Goal: Find specific page/section: Find specific page/section

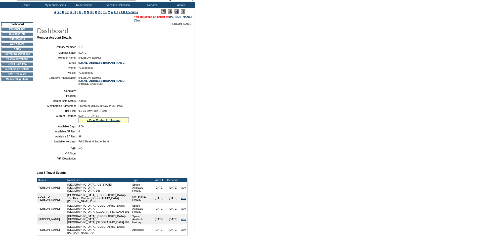
scroll to position [101, 0]
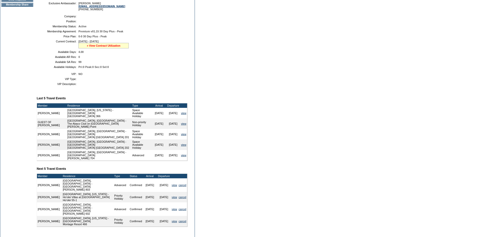
click at [109, 47] on link "» View Contract Utilization" at bounding box center [104, 45] width 34 height 3
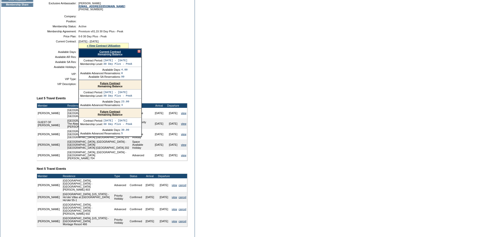
click at [139, 53] on div at bounding box center [138, 51] width 3 height 3
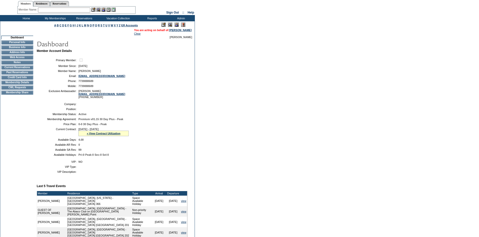
scroll to position [0, 0]
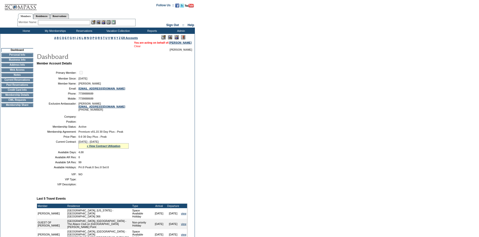
click at [134, 47] on link "Clear" at bounding box center [137, 46] width 7 height 3
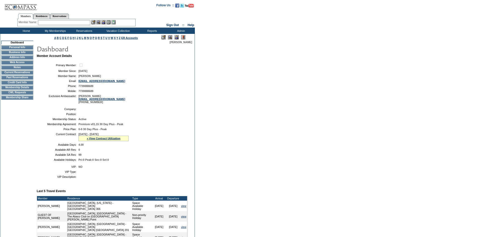
click at [24, 2] on img at bounding box center [20, 5] width 33 height 10
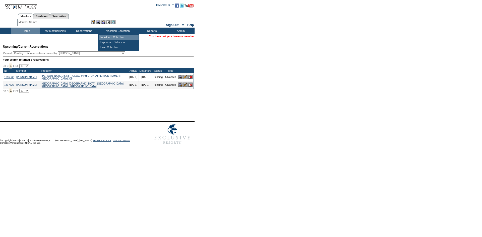
click at [117, 37] on td "Residence Collection" at bounding box center [118, 37] width 39 height 5
